Goal: Information Seeking & Learning: Learn about a topic

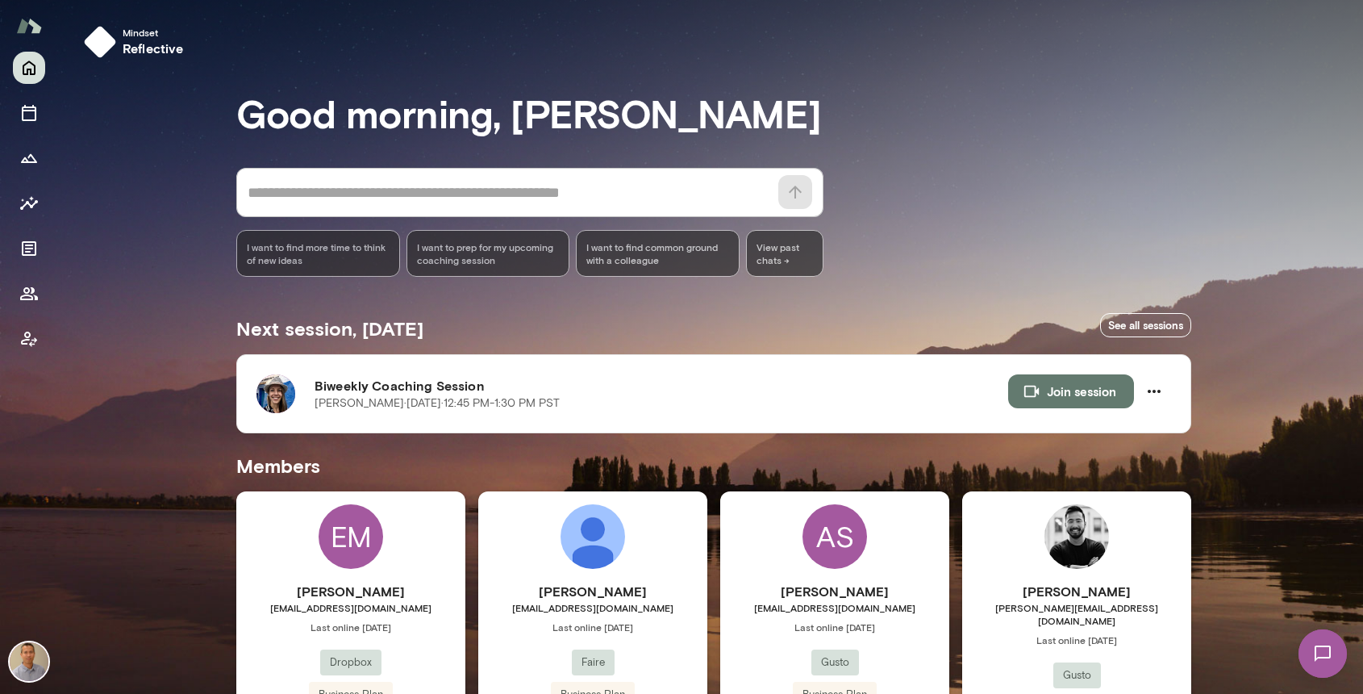
click at [1208, 411] on div "Mindset reflective Good morning, [PERSON_NAME] * ​ ​ I want to find more time t…" at bounding box center [710, 564] width 1305 height 1128
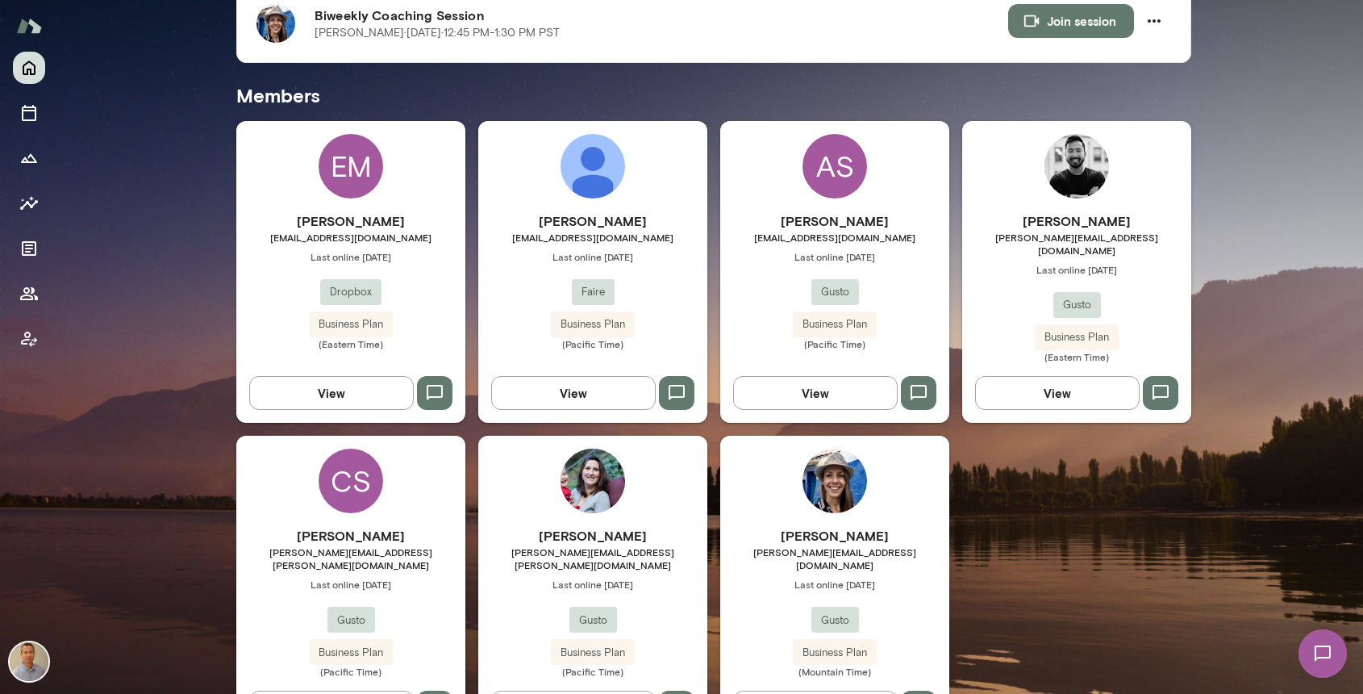
scroll to position [387, 0]
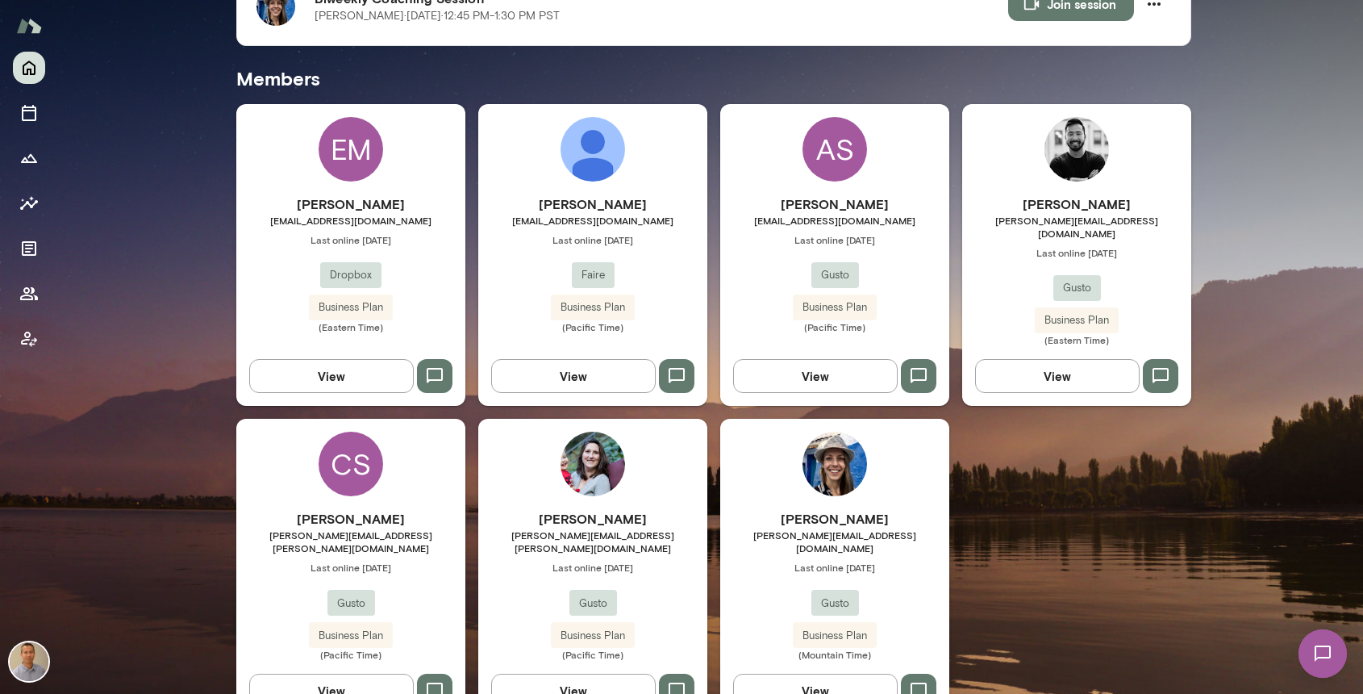
click at [770, 493] on div "[PERSON_NAME] [PERSON_NAME][EMAIL_ADDRESS][DOMAIN_NAME] Last online [DATE] Gust…" at bounding box center [834, 570] width 229 height 302
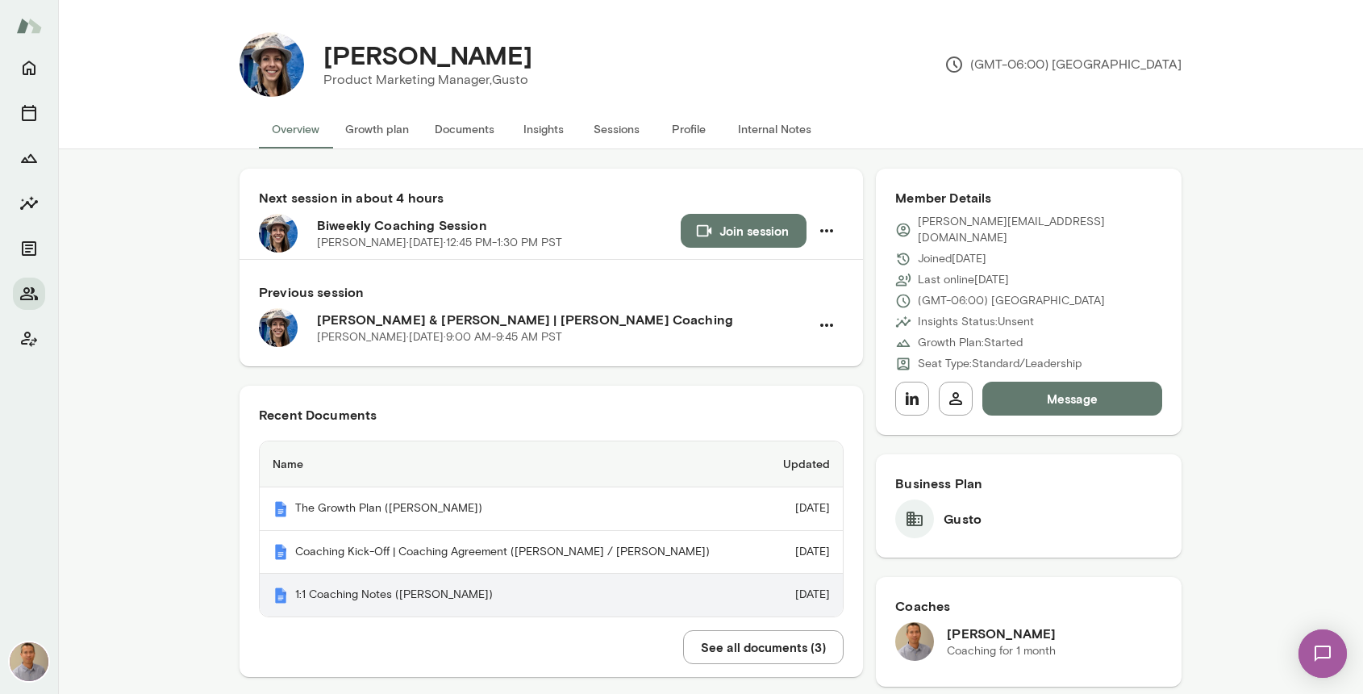
click at [544, 582] on th "1:1 Coaching Notes ([PERSON_NAME])" at bounding box center [512, 595] width 504 height 43
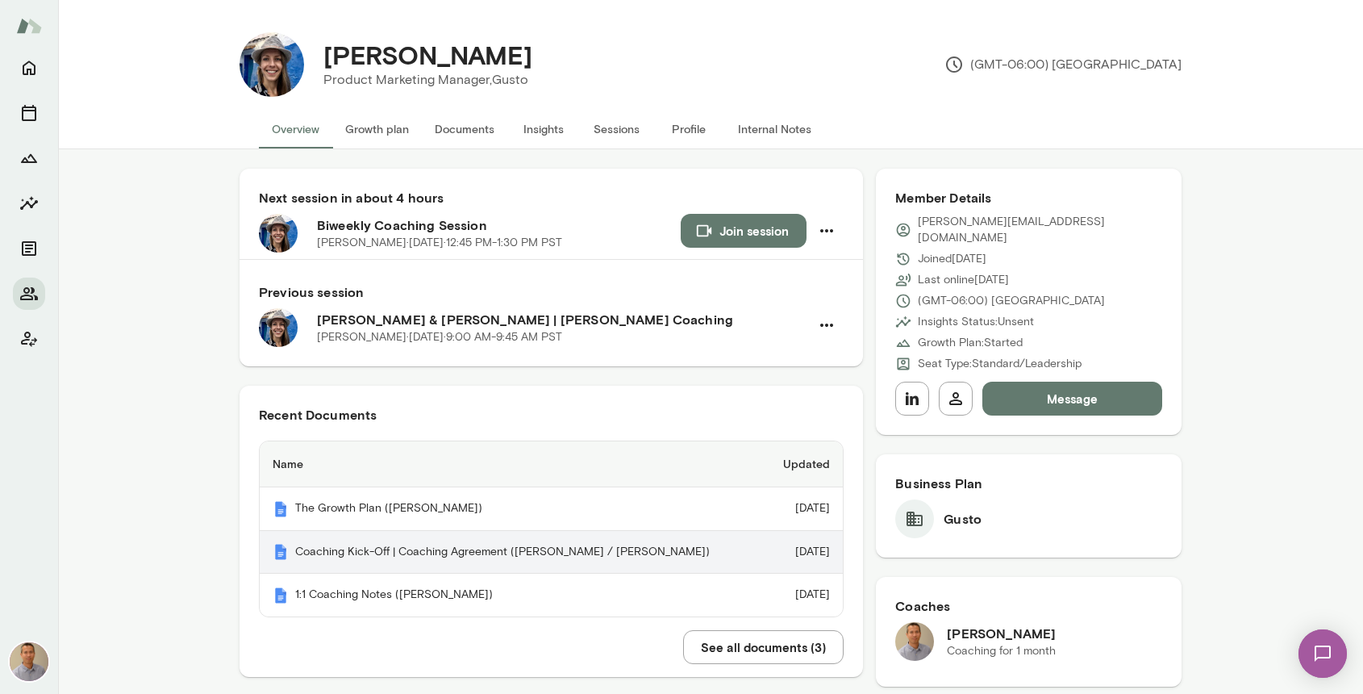
click at [493, 553] on th "Coaching Kick-Off | Coaching Agreement ([PERSON_NAME] / [PERSON_NAME])" at bounding box center [512, 553] width 504 height 44
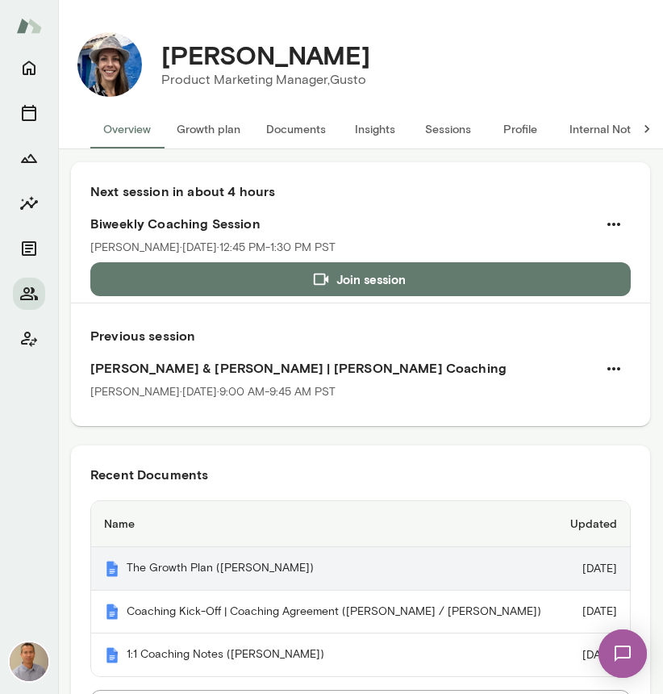
click at [240, 577] on th "The Growth Plan ([PERSON_NAME])" at bounding box center [323, 569] width 465 height 44
